Goal: Navigation & Orientation: Find specific page/section

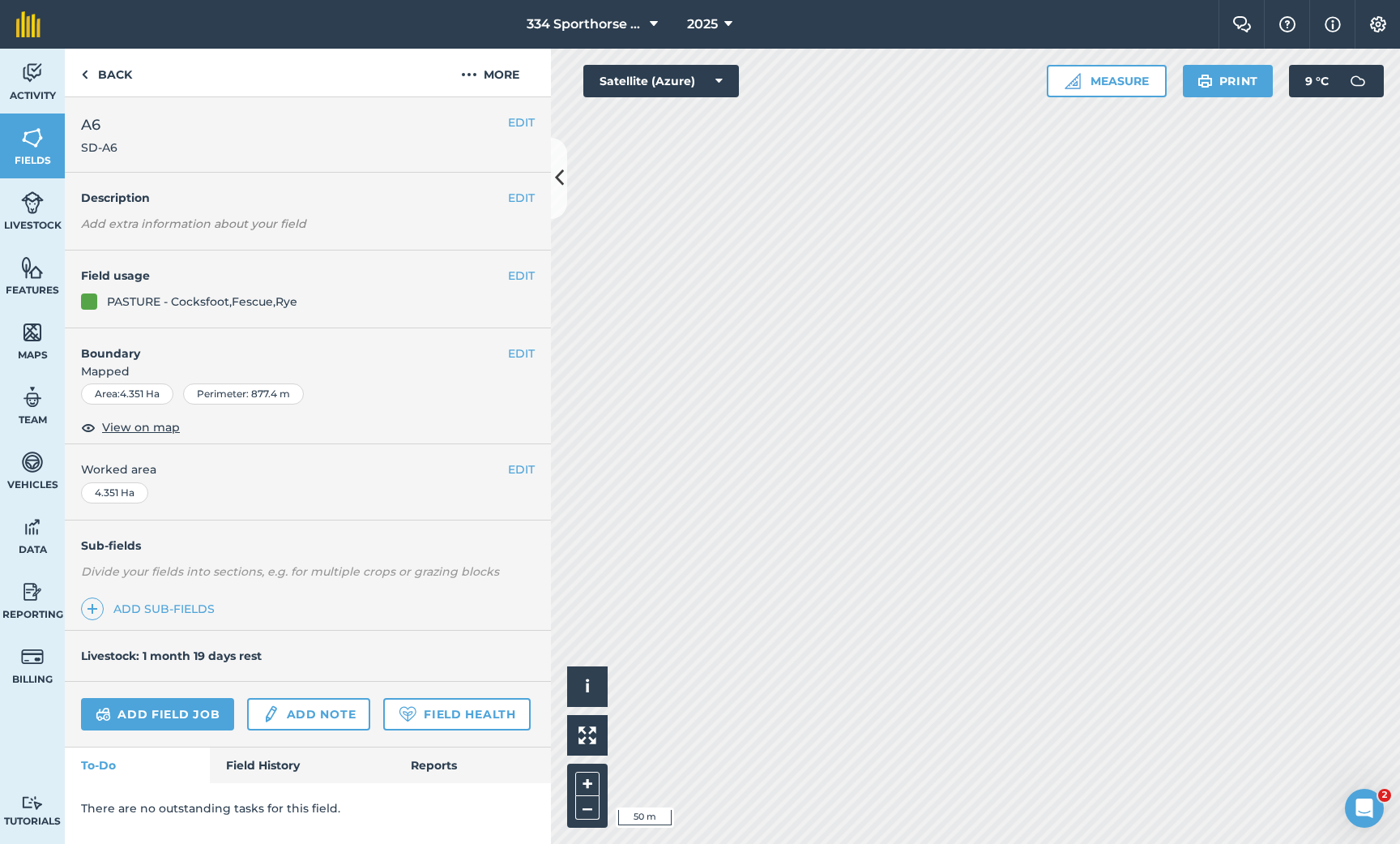
click at [1105, 18] on div "334 Sporthorse Stud 2025 Farm Chat Help Info Settings 334 Sporthorse Stud - 202…" at bounding box center [700, 422] width 1400 height 844
click at [31, 332] on img at bounding box center [32, 332] width 22 height 24
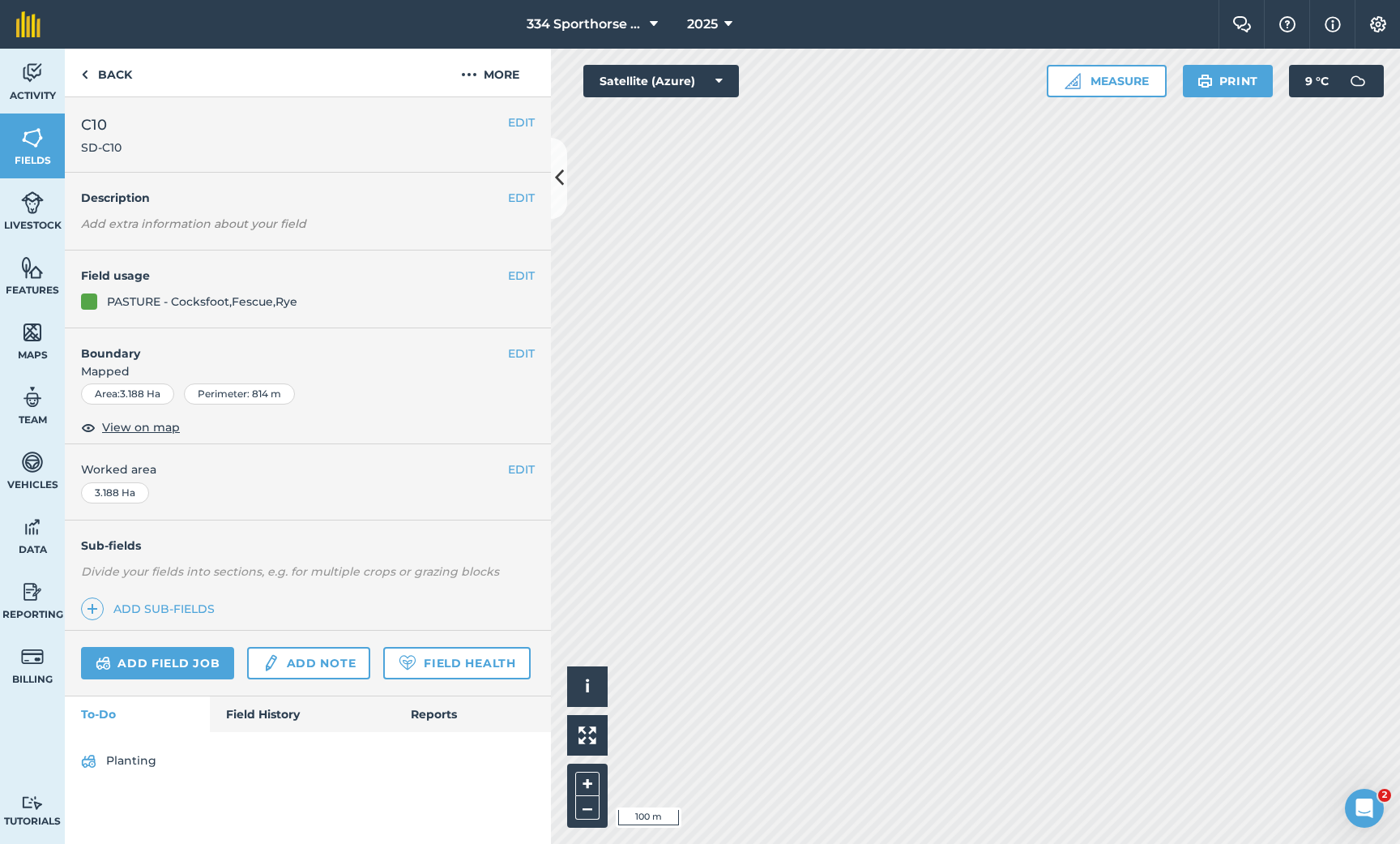
click at [36, 335] on img at bounding box center [32, 332] width 22 height 24
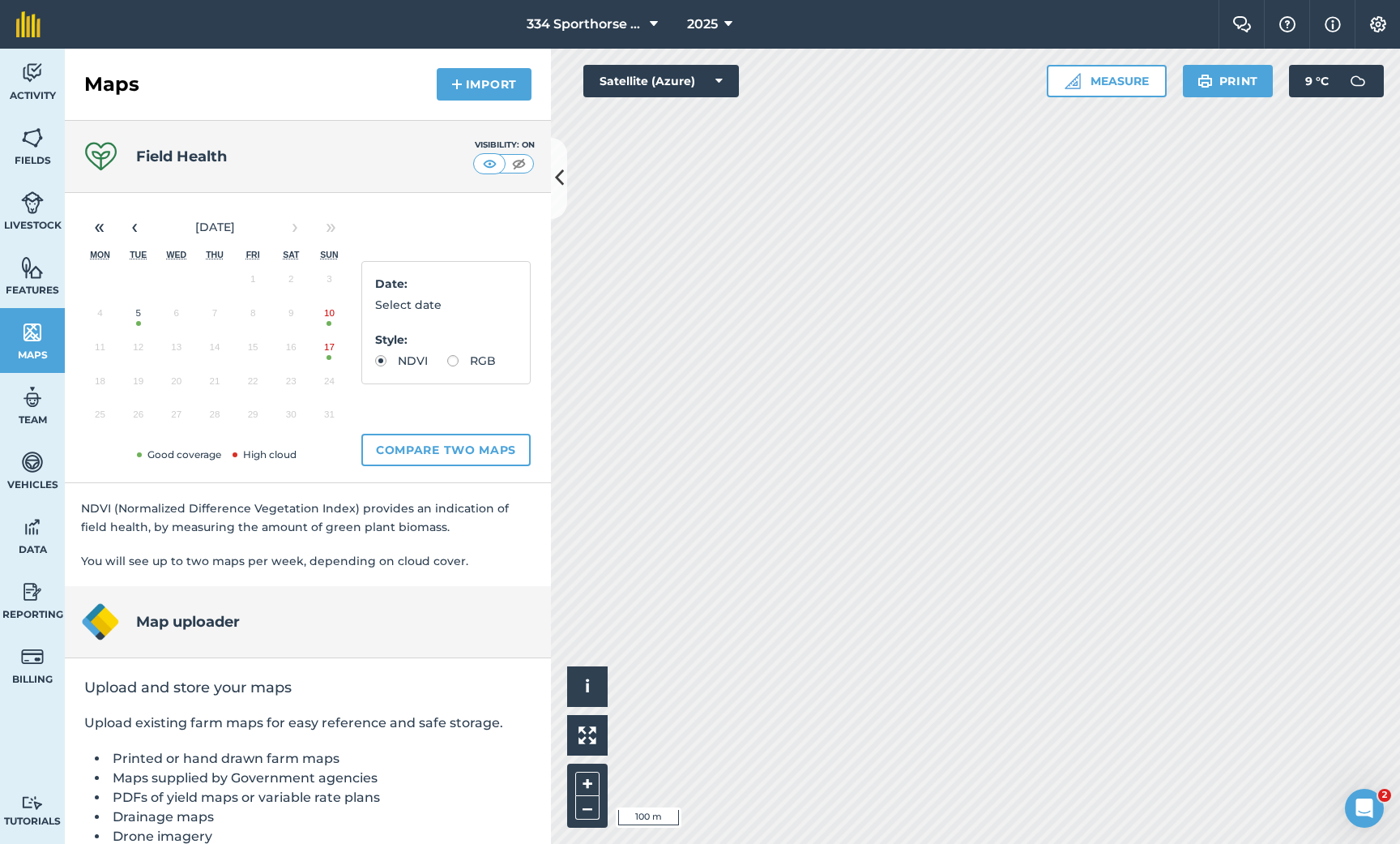
click at [333, 315] on button "10" at bounding box center [329, 316] width 38 height 34
click at [519, 156] on img at bounding box center [519, 164] width 21 height 16
click at [601, 796] on div "Hello i © 2025 TomTom, Microsoft 50 m + –" at bounding box center [975, 445] width 849 height 795
click at [560, 179] on icon at bounding box center [560, 178] width 9 height 29
